Goal: Task Accomplishment & Management: Use online tool/utility

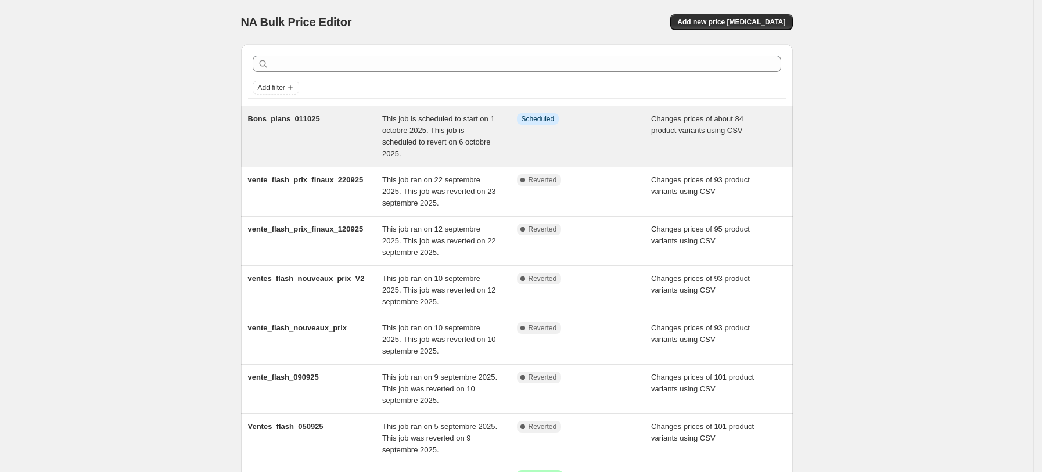
click at [495, 132] on span "This job is scheduled to start on 1 octobre 2025. This job is scheduled to reve…" at bounding box center [438, 136] width 113 height 44
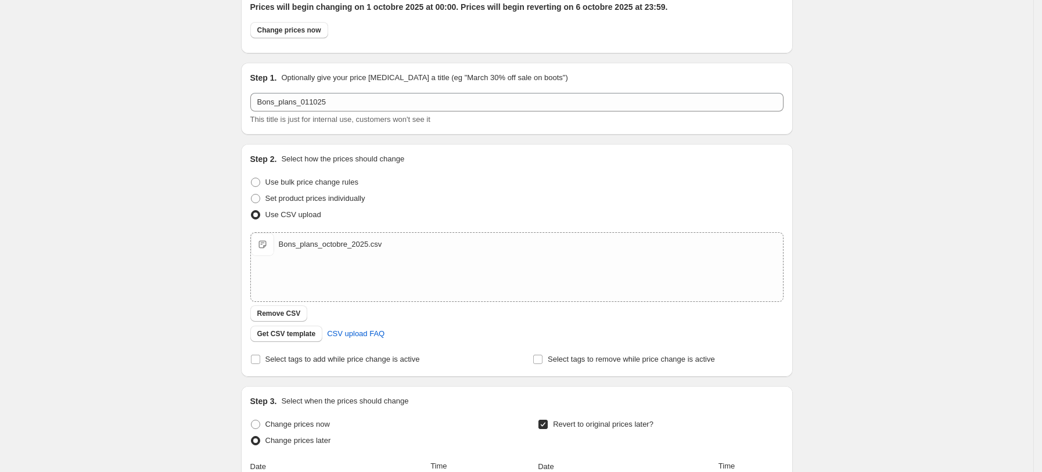
scroll to position [155, 0]
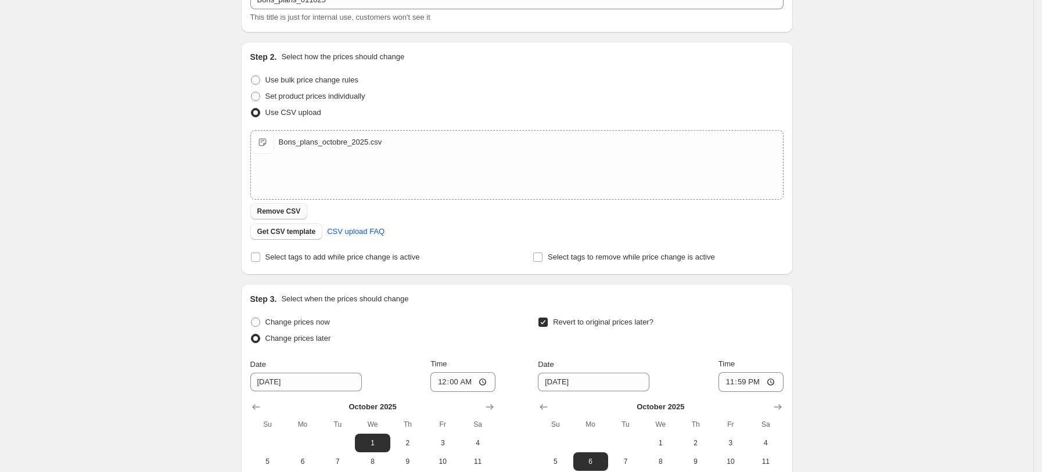
click at [281, 210] on span "Remove CSV" at bounding box center [279, 211] width 44 height 9
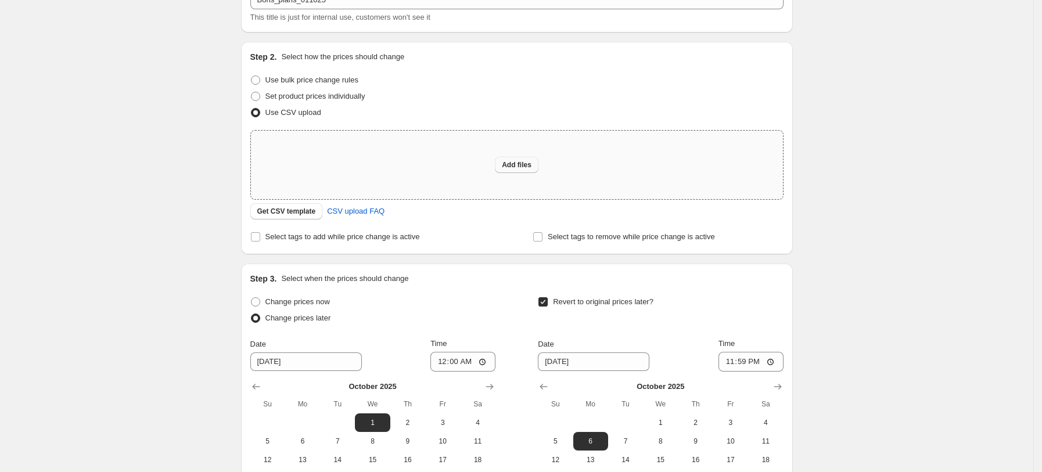
click at [532, 164] on span "Add files" at bounding box center [517, 164] width 30 height 9
type input "C:\fakepath\Bons_plans_octobre_2025.csv"
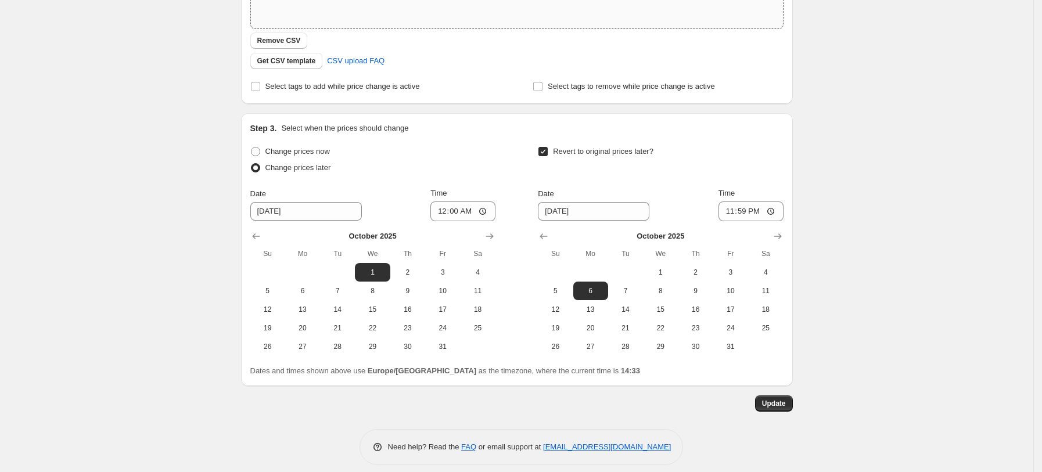
scroll to position [335, 0]
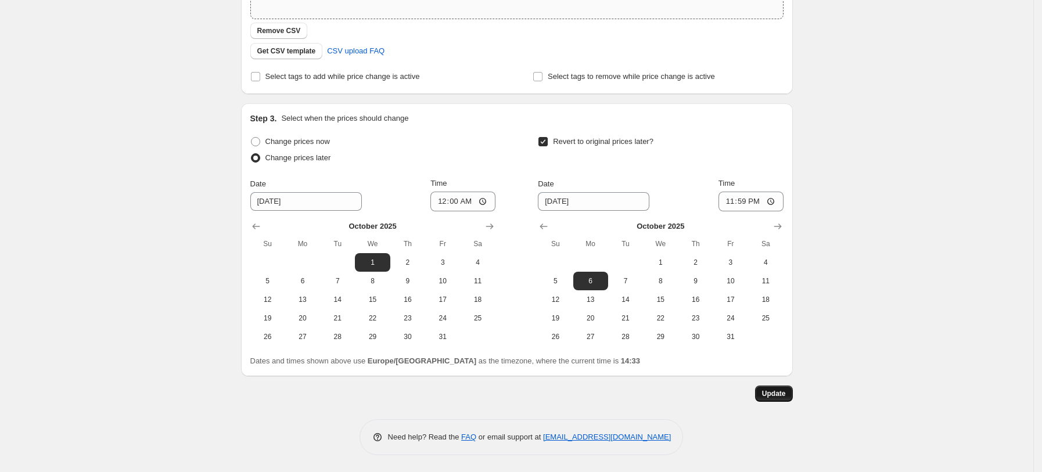
click at [784, 392] on span "Update" at bounding box center [774, 393] width 24 height 9
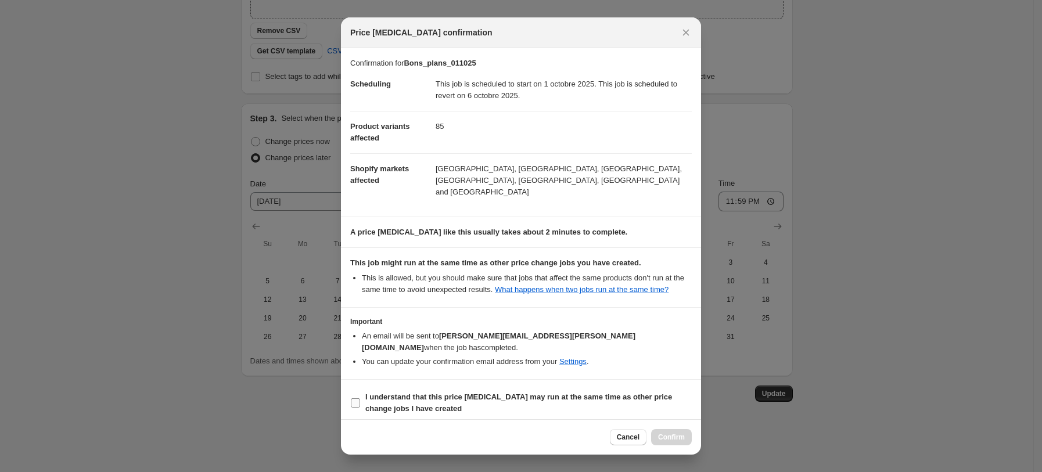
click at [357, 399] on input "I understand that this price change job may run at the same time as other price…" at bounding box center [355, 403] width 9 height 9
checkbox input "true"
click at [666, 433] on span "Confirm" at bounding box center [671, 437] width 27 height 9
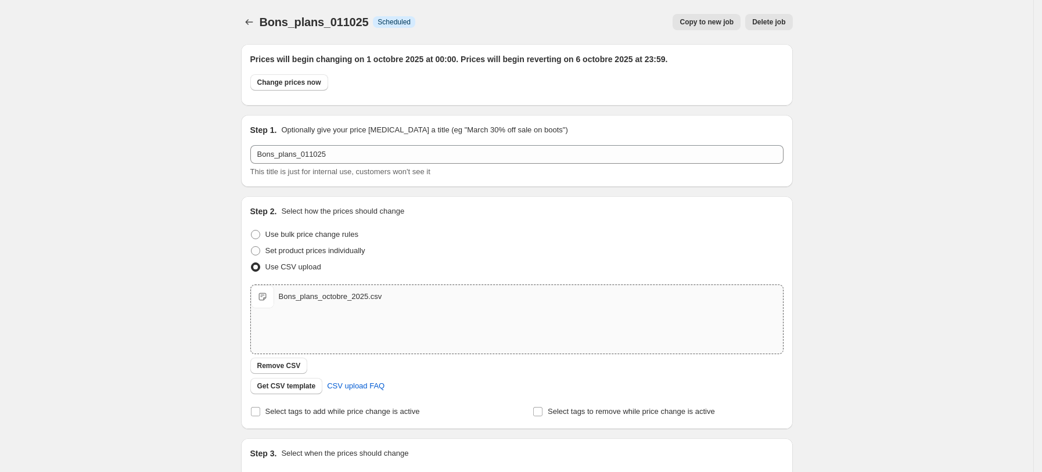
click at [936, 171] on div "Bons_plans_011025. This page is ready Bons_plans_011025 Info Scheduled Copy to …" at bounding box center [517, 404] width 1034 height 808
click at [249, 25] on icon "Price change jobs" at bounding box center [249, 22] width 12 height 12
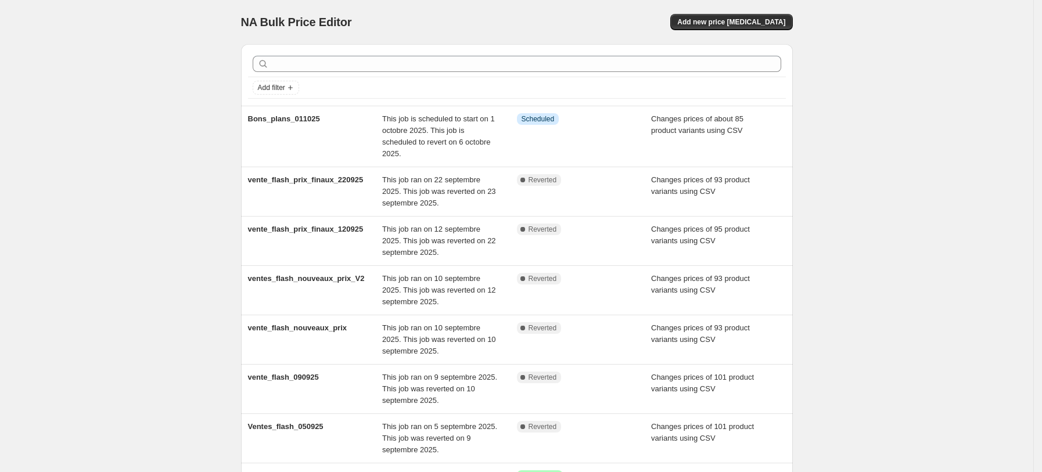
click at [876, 297] on div "NA Bulk Price Editor. This page is ready NA Bulk Price Editor Add new price [ME…" at bounding box center [517, 363] width 1034 height 726
